Goal: Navigation & Orientation: Find specific page/section

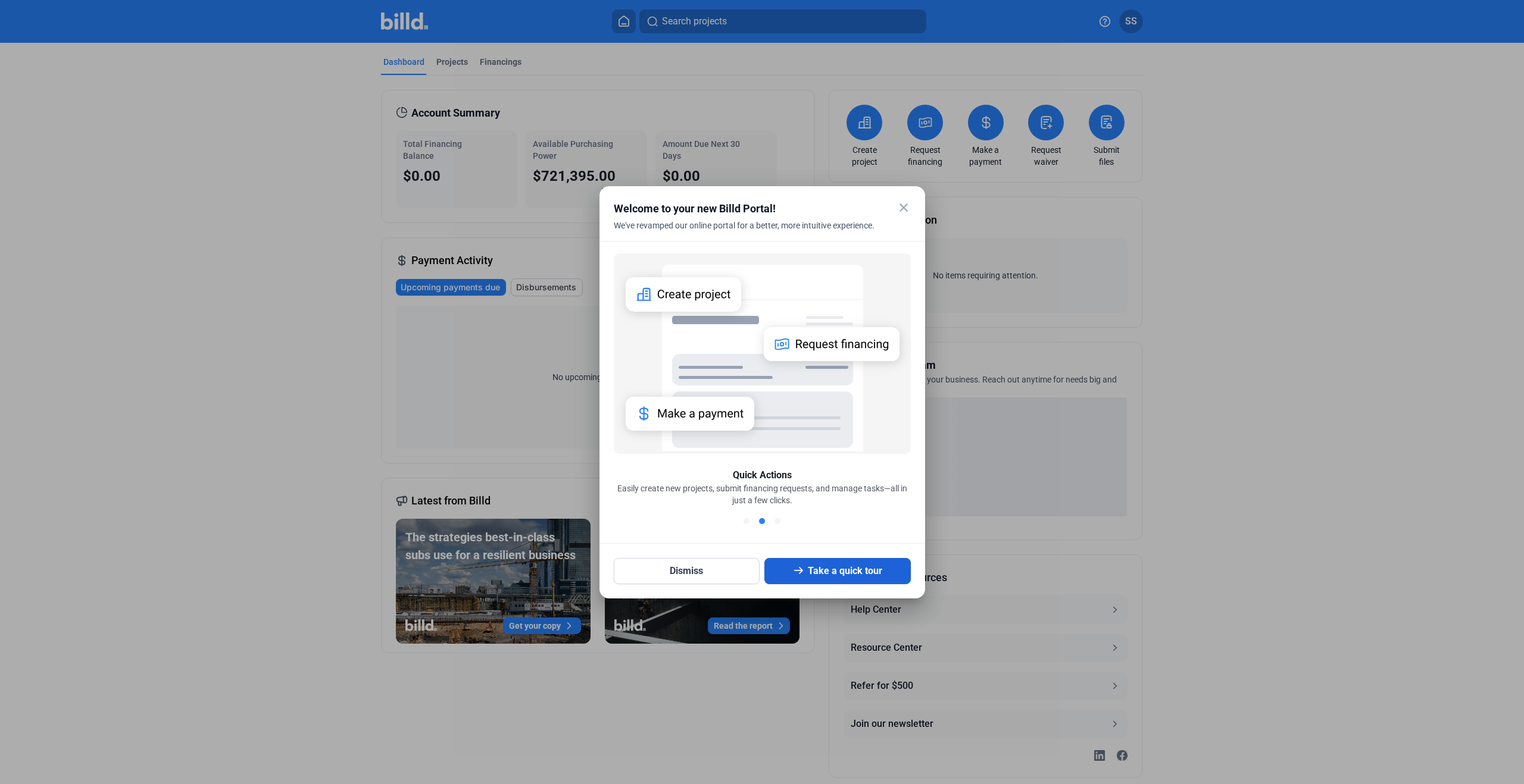
click at [834, 577] on button "Take a quick tour" at bounding box center [837, 571] width 147 height 26
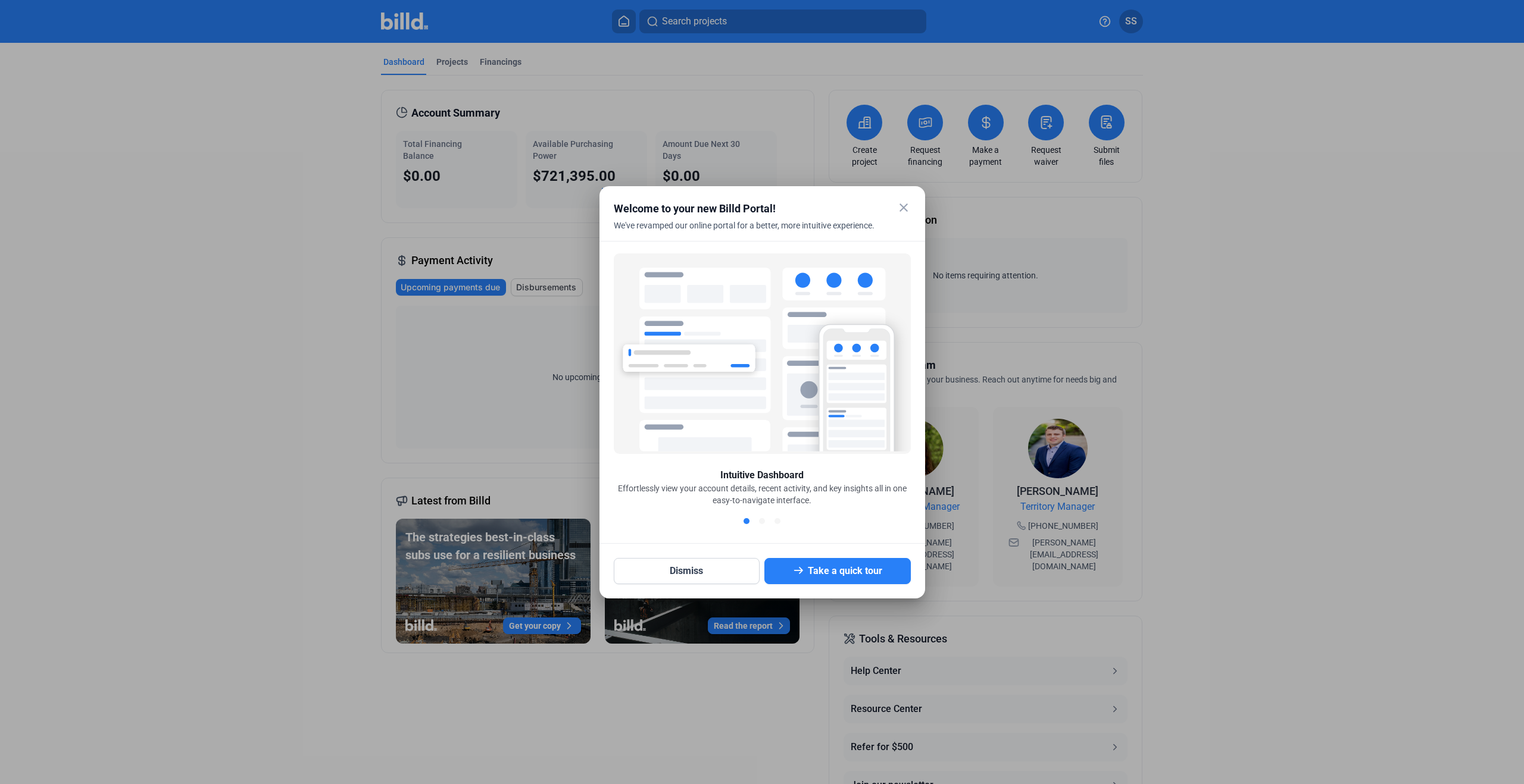
click at [904, 208] on mat-icon "close" at bounding box center [904, 208] width 14 height 14
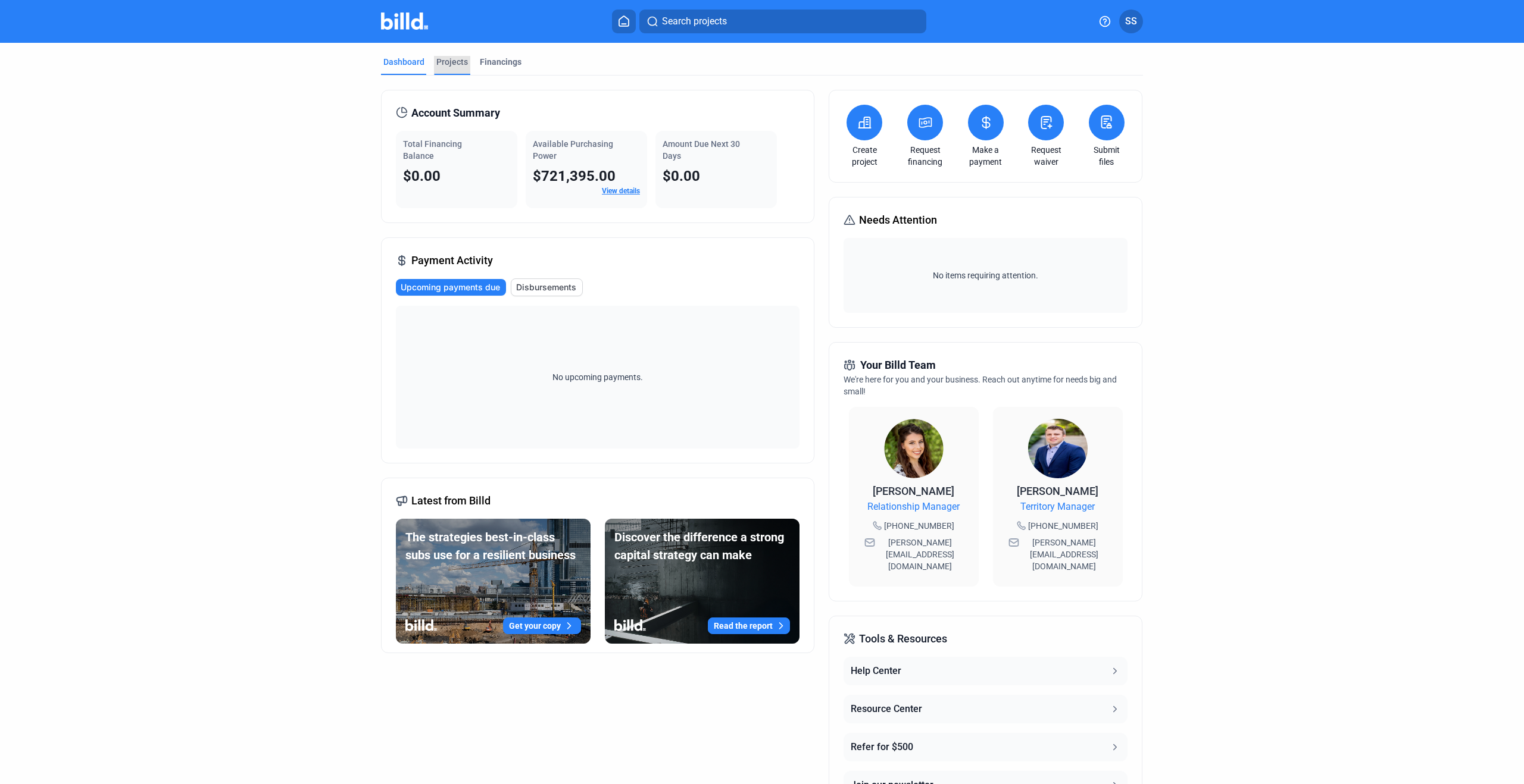
click at [446, 57] on div "Projects" at bounding box center [452, 62] width 32 height 12
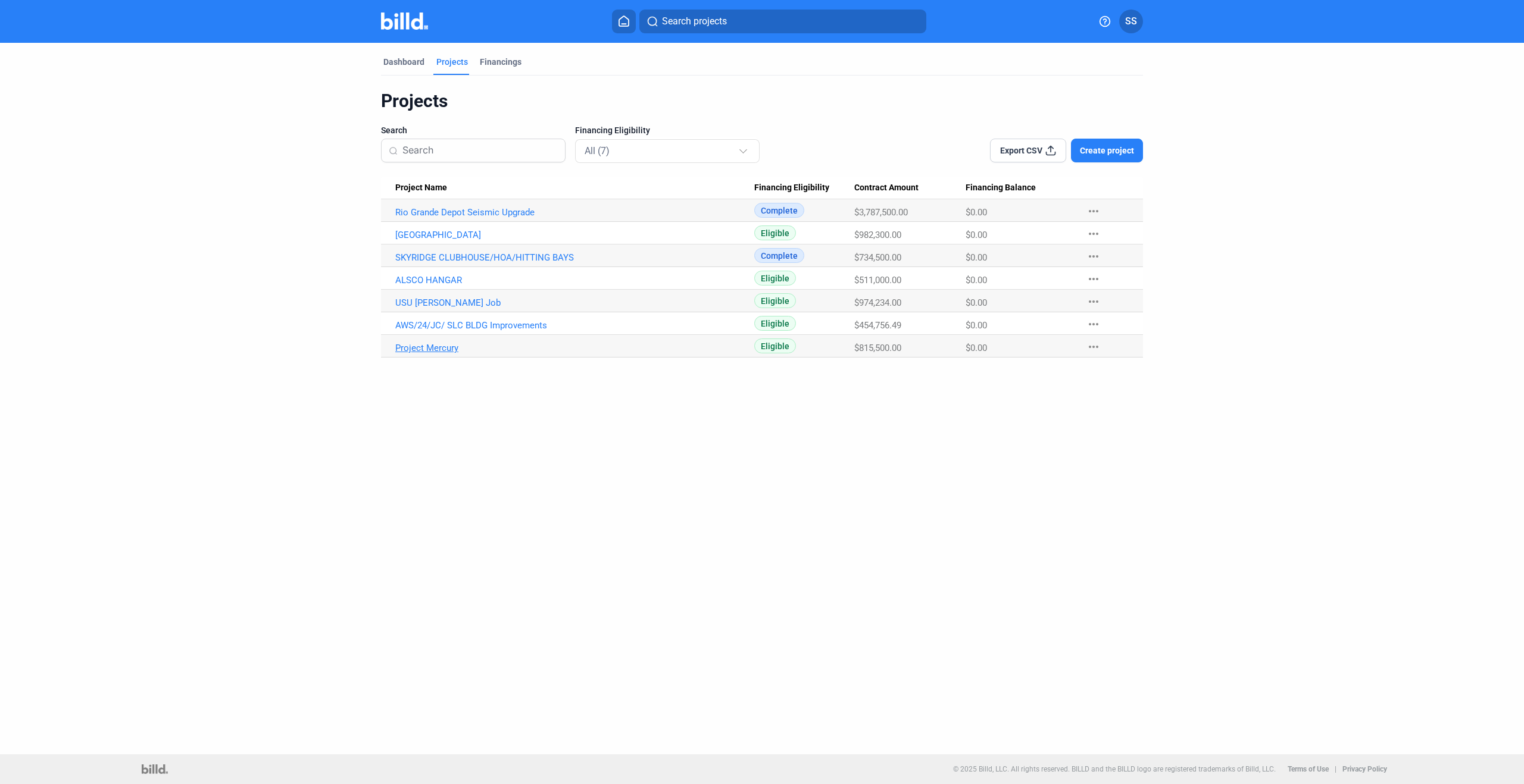
click at [416, 350] on link "Project Mercury" at bounding box center [574, 348] width 359 height 11
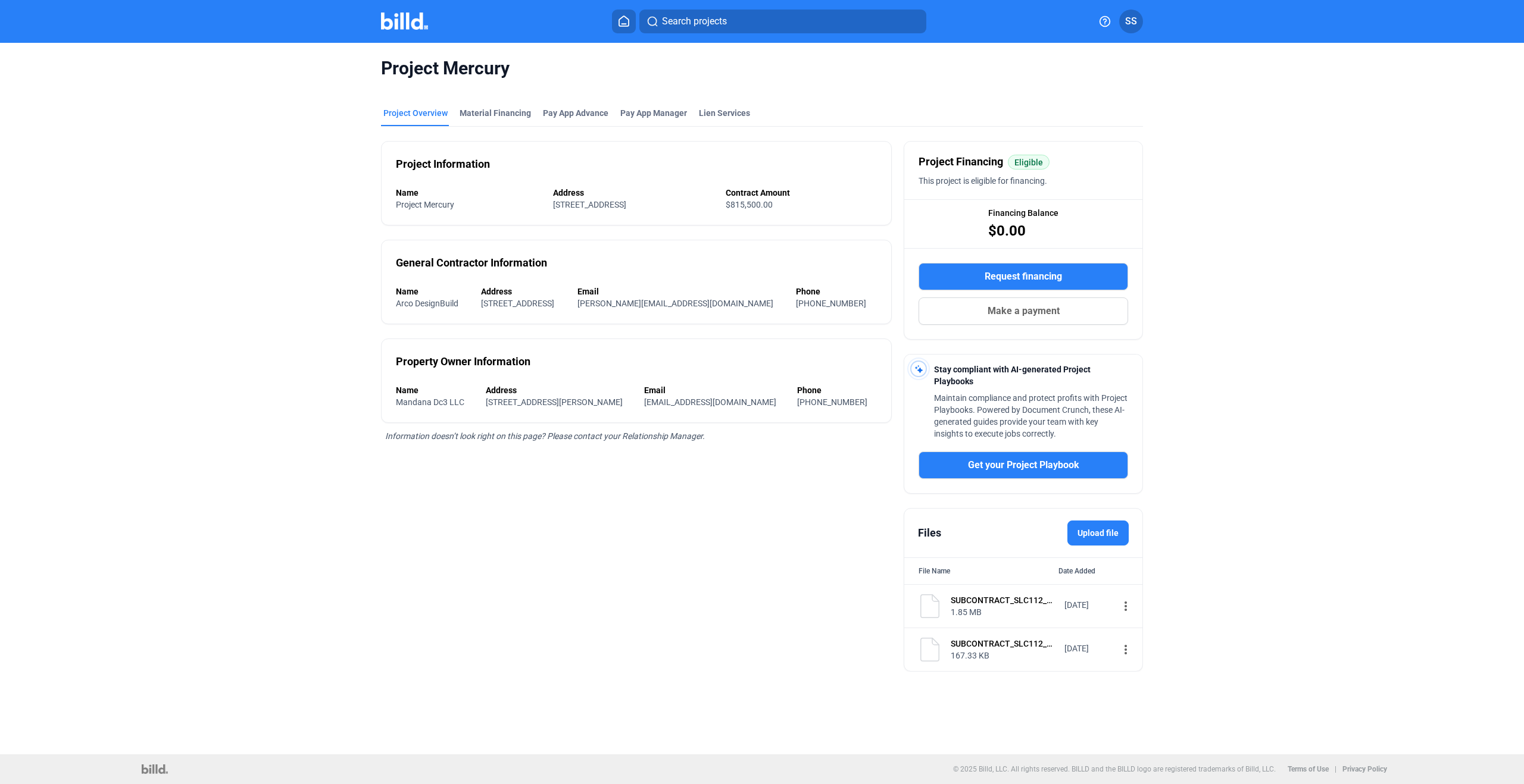
click at [864, 88] on div "Project Mercury" at bounding box center [762, 68] width 762 height 51
click at [1208, 544] on div "Project Mercury Project Overview Material Financing Pay App Advance Pay App Man…" at bounding box center [762, 364] width 1280 height 643
click at [622, 22] on icon at bounding box center [624, 22] width 12 height 11
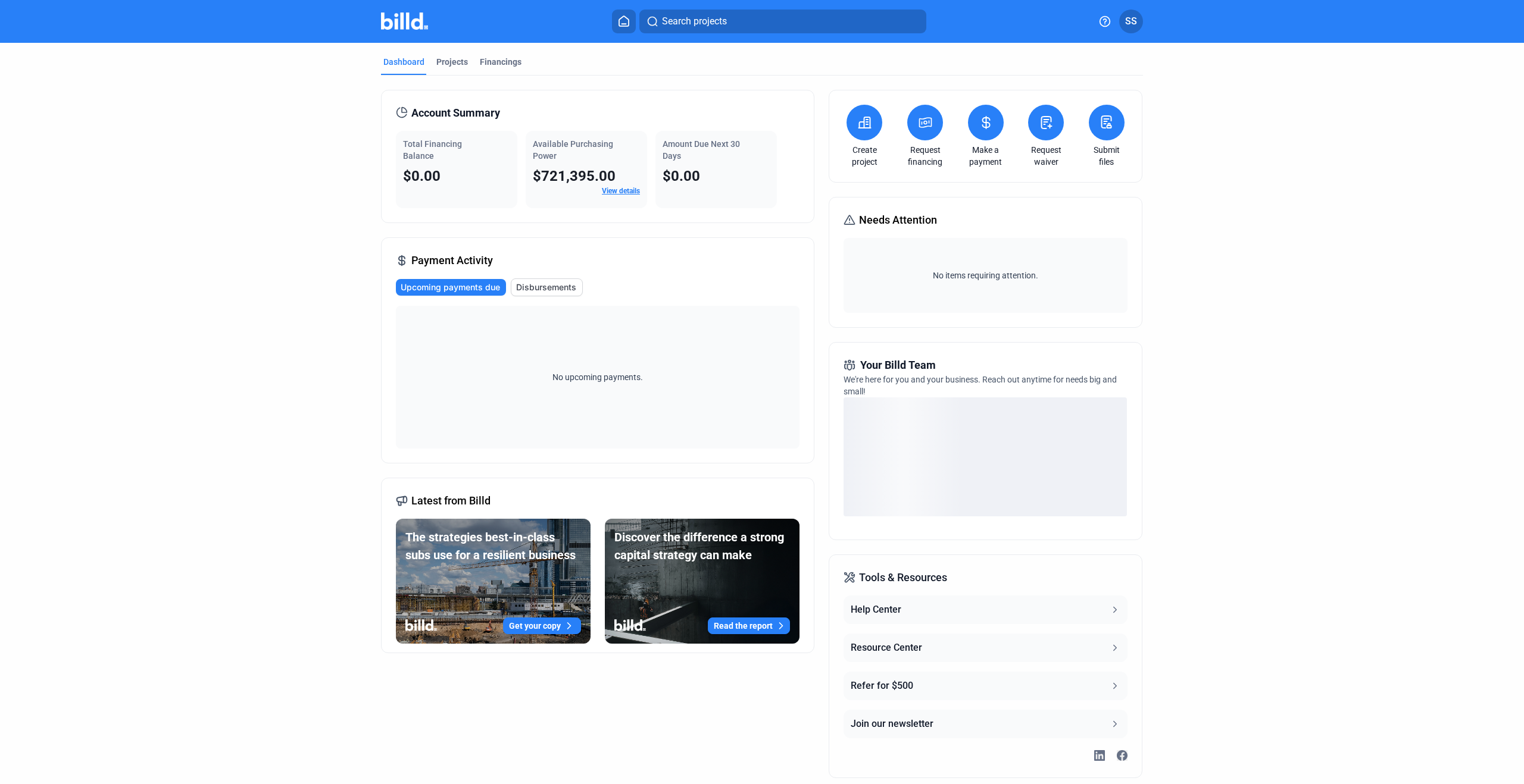
click at [1256, 368] on dashboard "Dashboard Projects Financings Account Summary Total Financing Balance $0.00 Ava…" at bounding box center [762, 418] width 1372 height 750
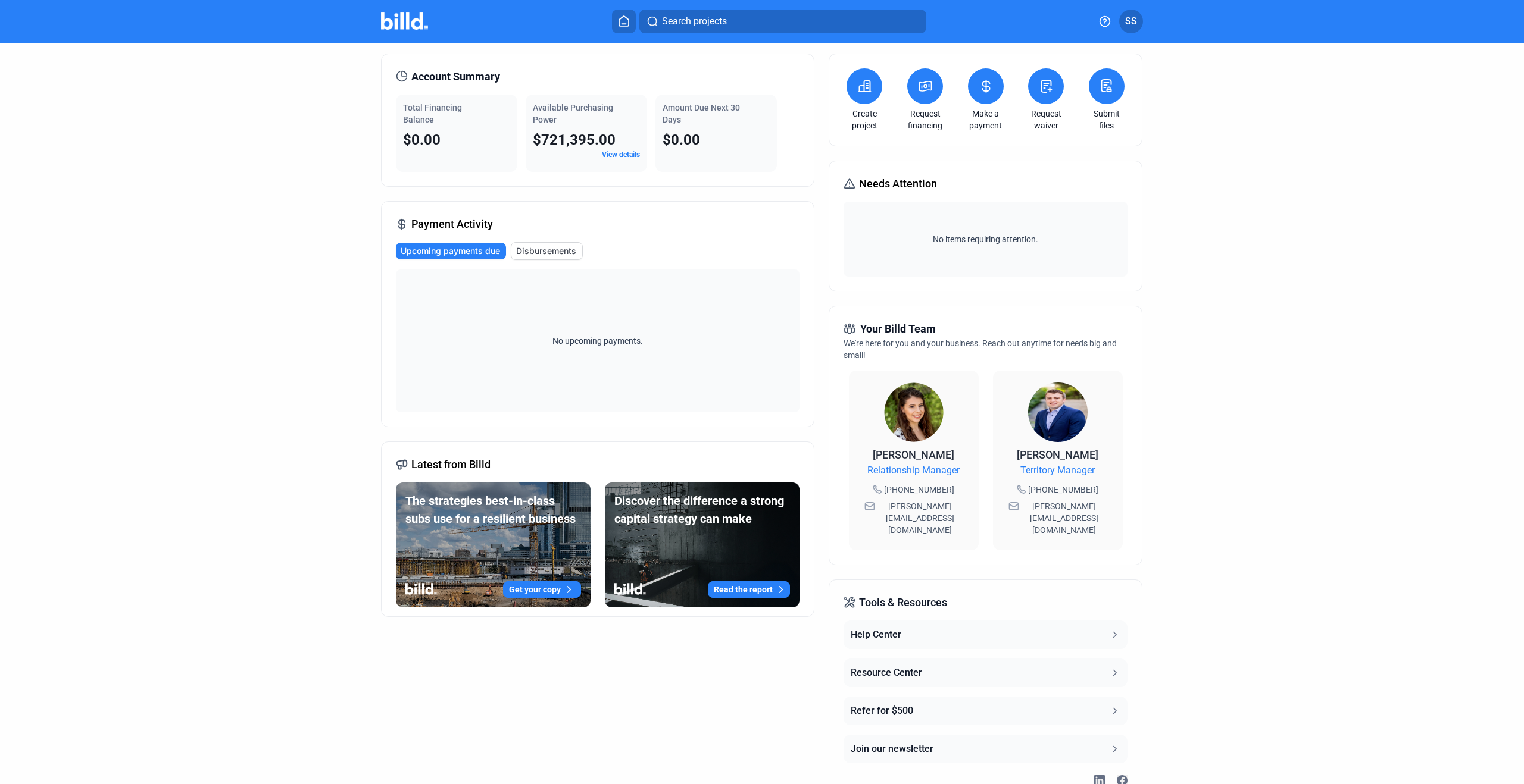
click at [1110, 668] on icon at bounding box center [1115, 673] width 11 height 11
click at [1111, 629] on icon at bounding box center [1115, 635] width 11 height 11
